Goal: Information Seeking & Learning: Learn about a topic

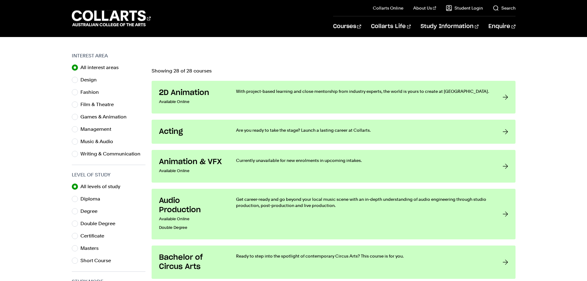
scroll to position [185, 0]
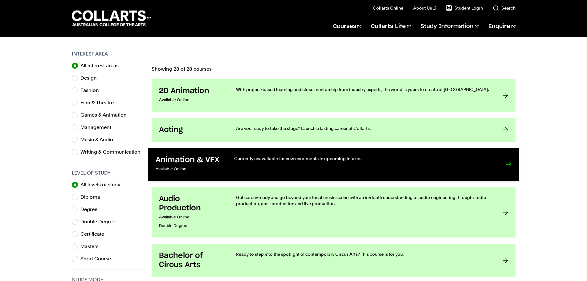
click at [328, 165] on div "Currently unavailable for new enrolments in upcoming intakes." at bounding box center [363, 164] width 259 height 18
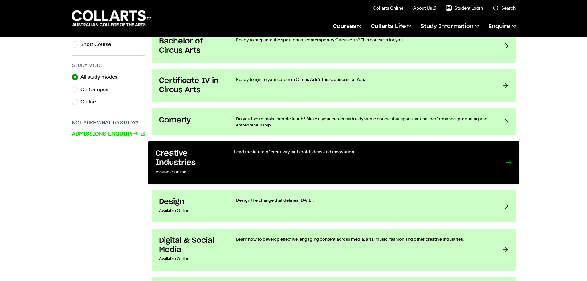
scroll to position [401, 0]
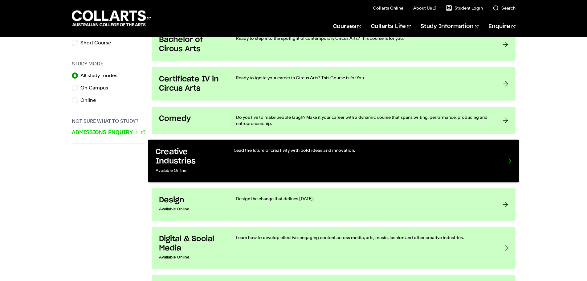
click at [448, 169] on div "Lead the future of creativity with bold ideas and innovation." at bounding box center [363, 161] width 259 height 28
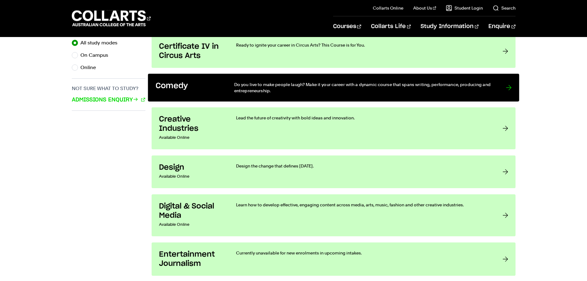
scroll to position [493, 0]
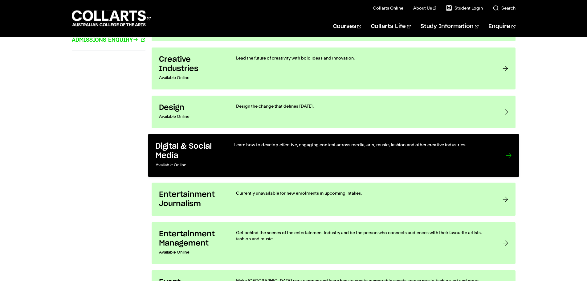
click at [309, 148] on div "Learn how to develop effective, engaging content across media, arts, music, fas…" at bounding box center [363, 156] width 259 height 28
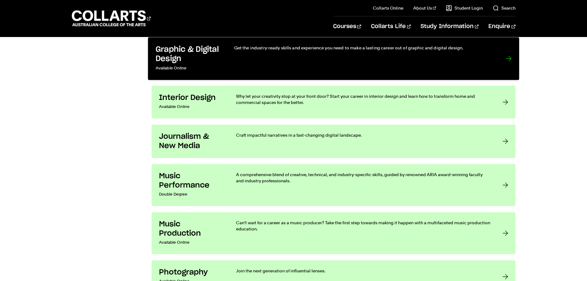
scroll to position [1110, 0]
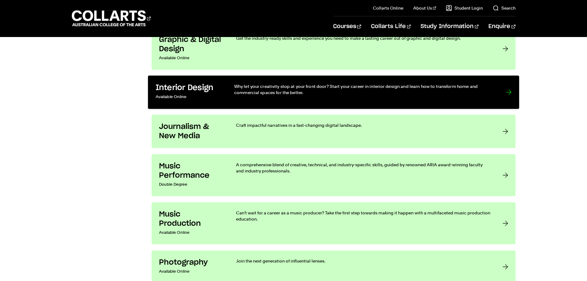
click at [312, 90] on p "Why let your creativity stop at your front door? Start your career in interior …" at bounding box center [363, 89] width 259 height 13
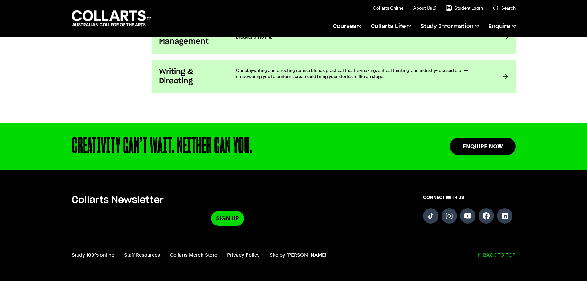
scroll to position [1233, 0]
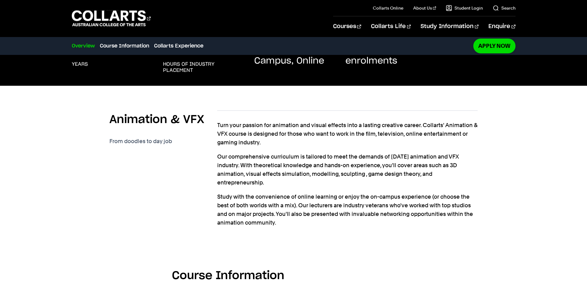
scroll to position [123, 0]
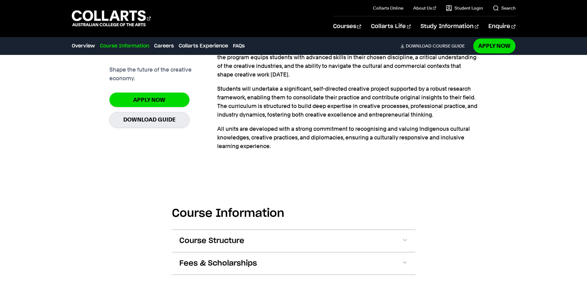
scroll to position [277, 0]
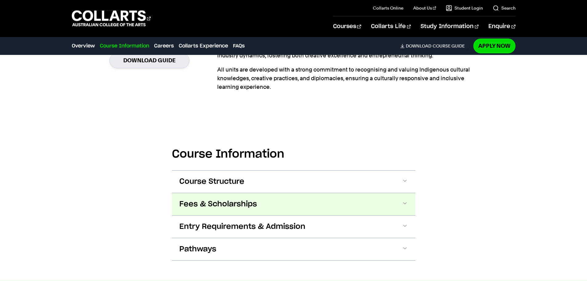
click at [313, 205] on button "Fees & Scholarships" at bounding box center [294, 204] width 244 height 22
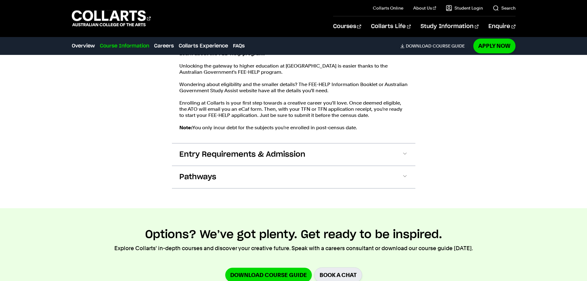
scroll to position [477, 0]
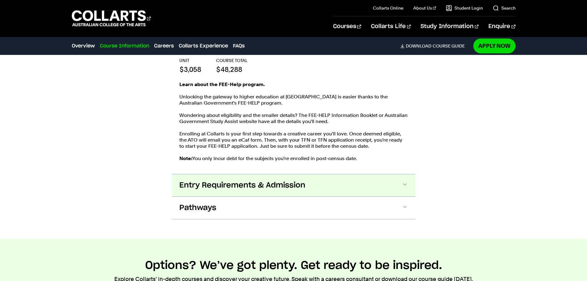
click at [323, 189] on button "Entry Requirements & Admission" at bounding box center [294, 185] width 244 height 22
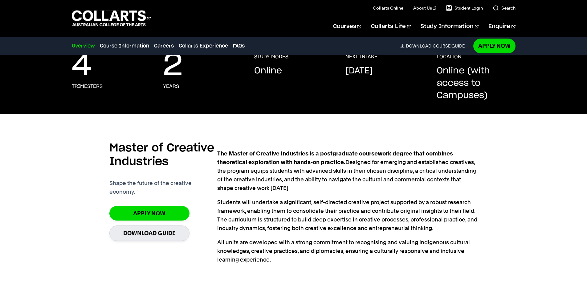
scroll to position [0, 0]
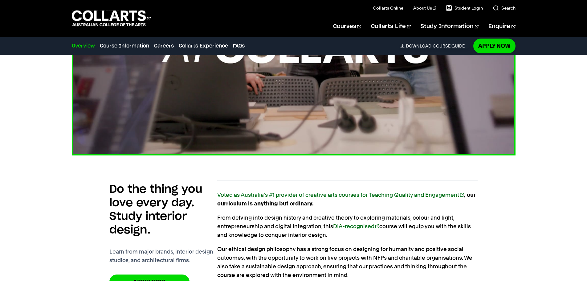
scroll to position [308, 0]
